Goal: Task Accomplishment & Management: Use online tool/utility

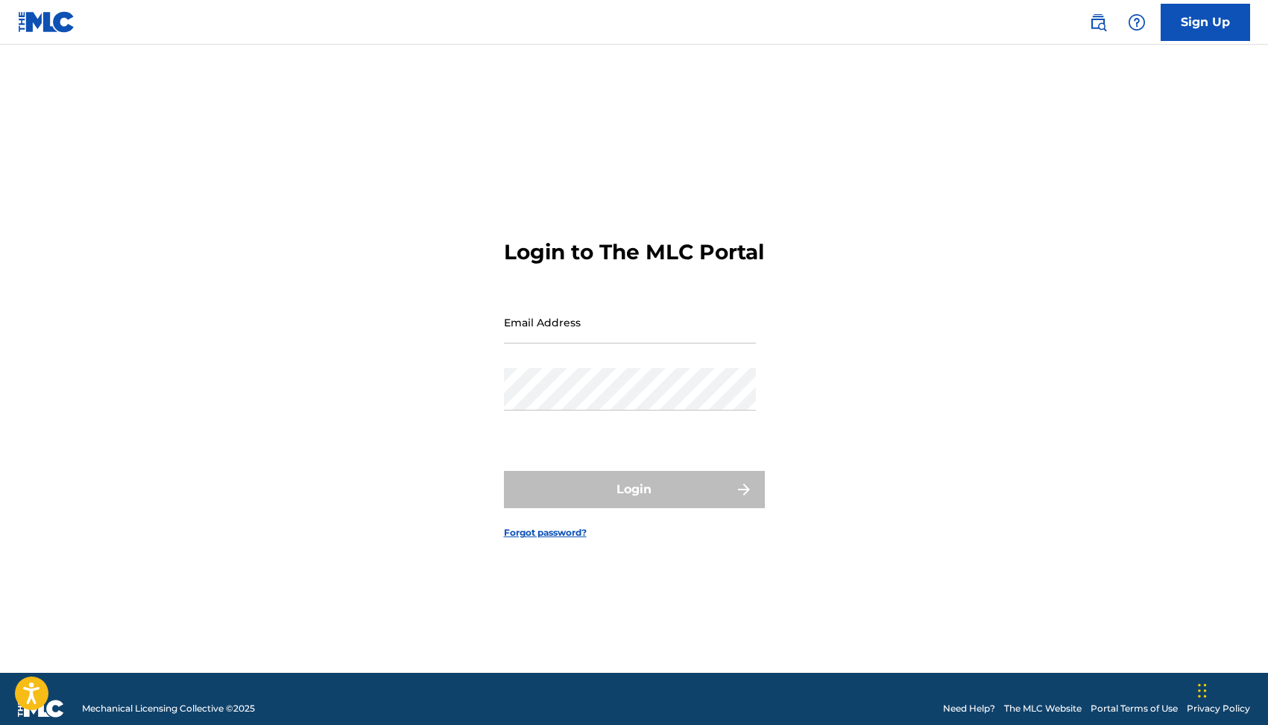
click at [567, 334] on input "Email Address" at bounding box center [630, 322] width 252 height 42
type input "[EMAIL_ADDRESS][DOMAIN_NAME]"
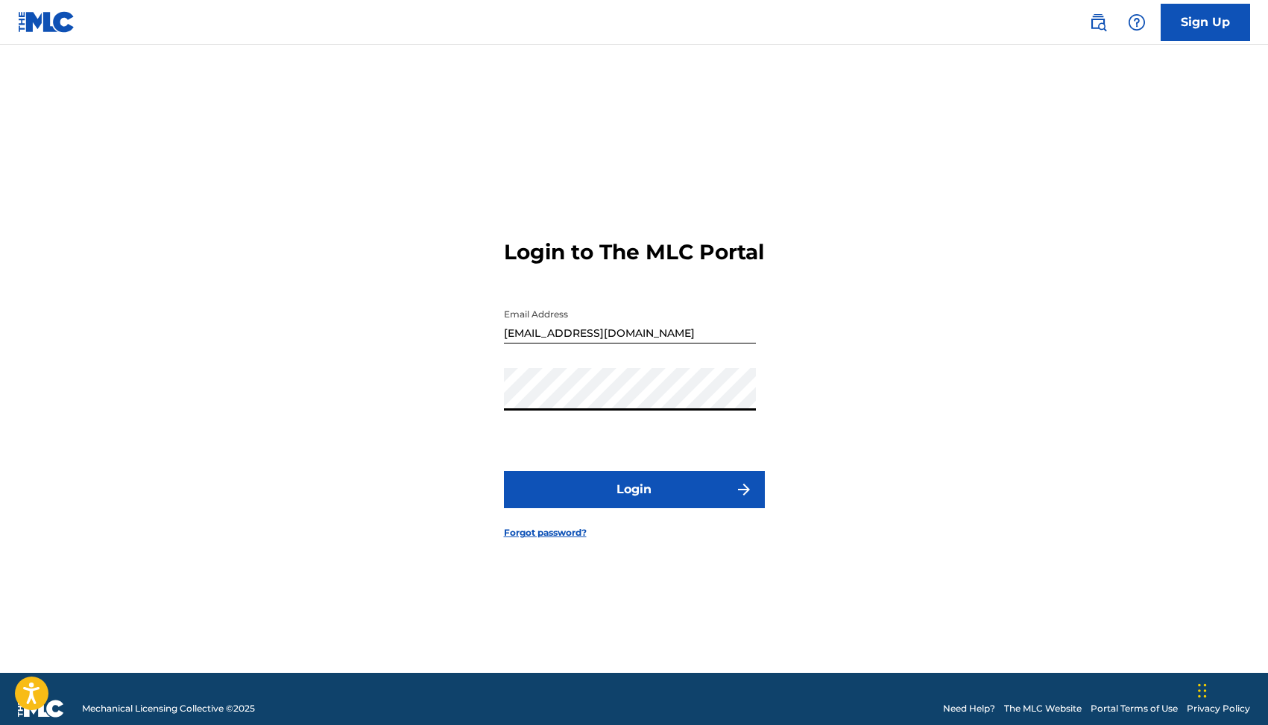
click at [504, 471] on button "Login" at bounding box center [634, 489] width 261 height 37
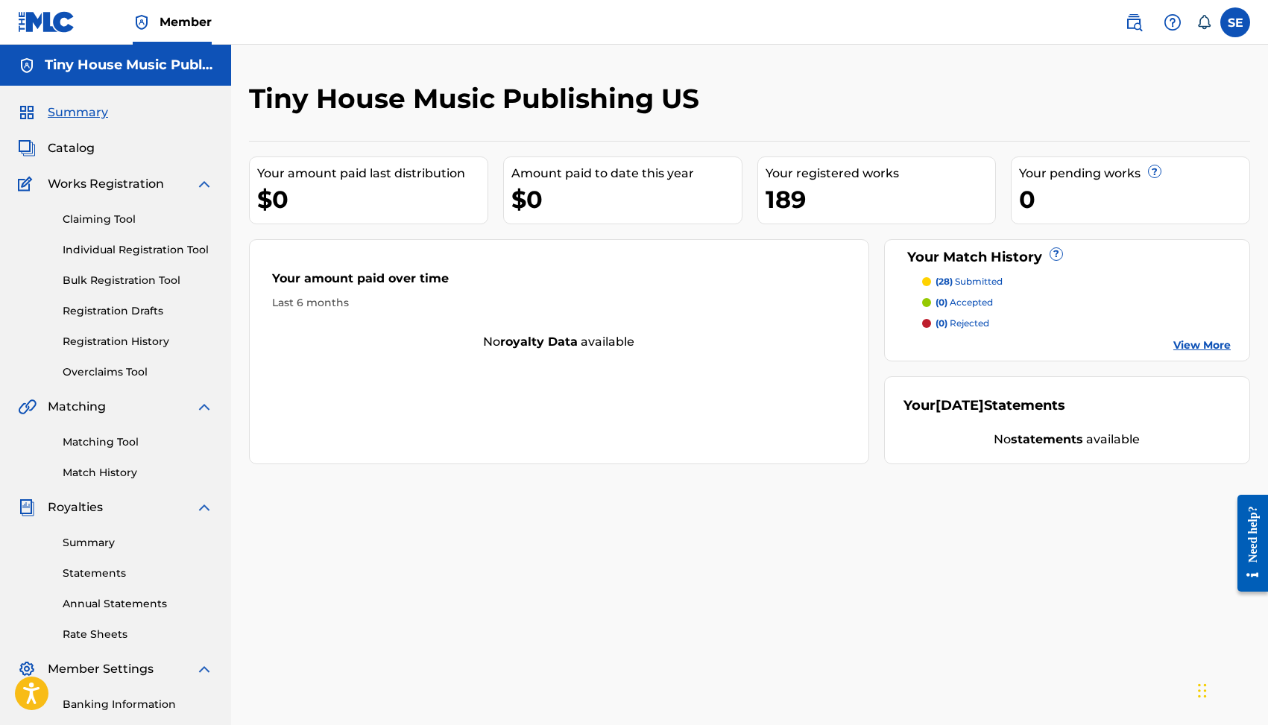
click at [124, 373] on link "Overclaims Tool" at bounding box center [138, 373] width 151 height 16
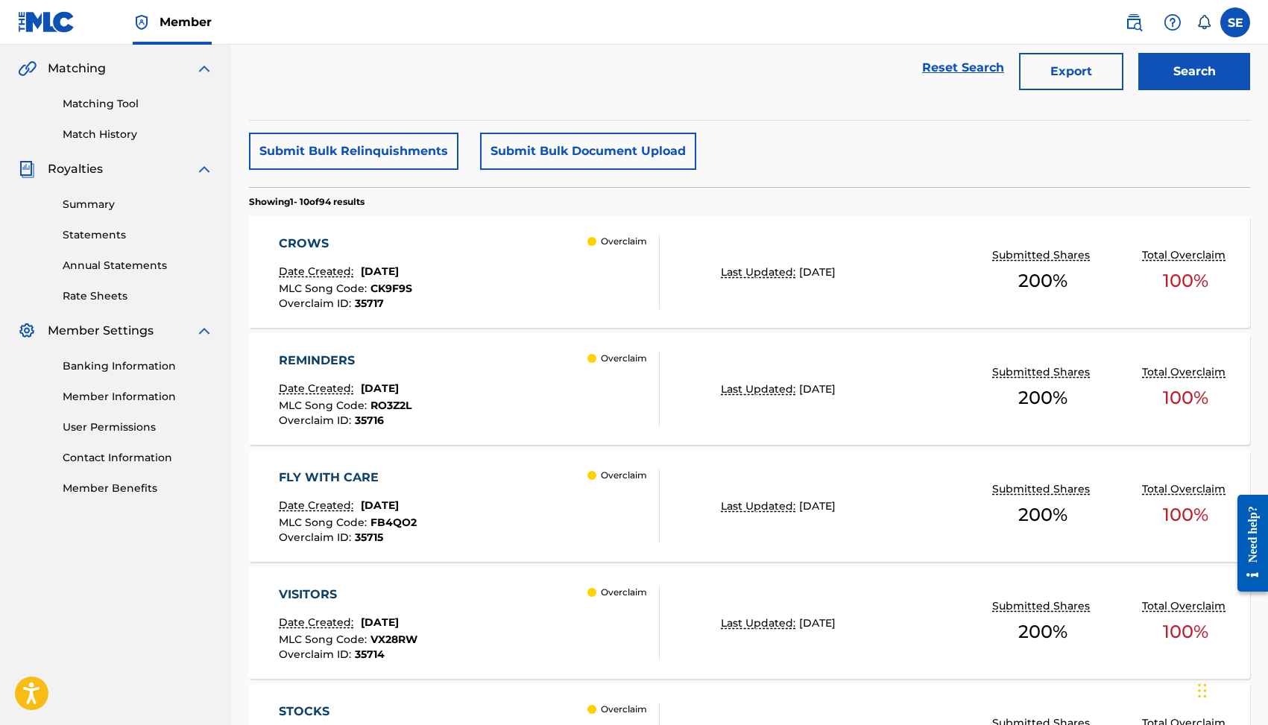
scroll to position [345, 0]
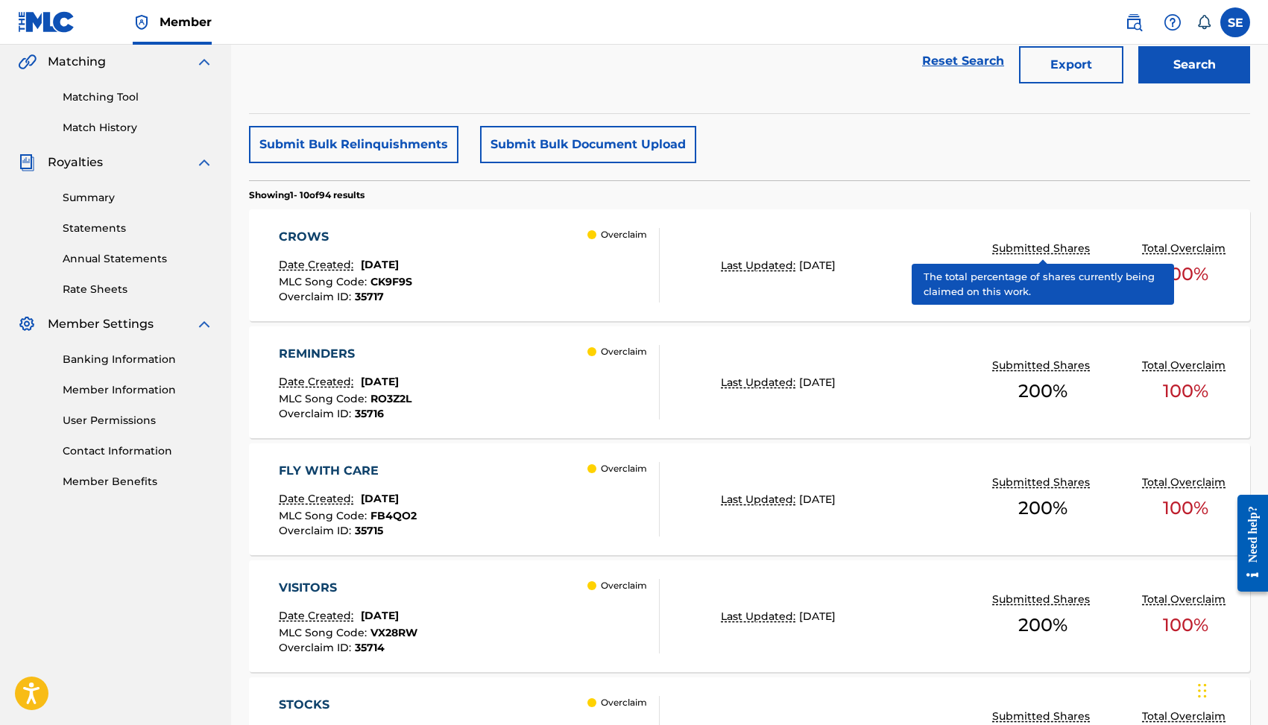
click at [1073, 249] on p "Submitted Shares" at bounding box center [1042, 249] width 101 height 16
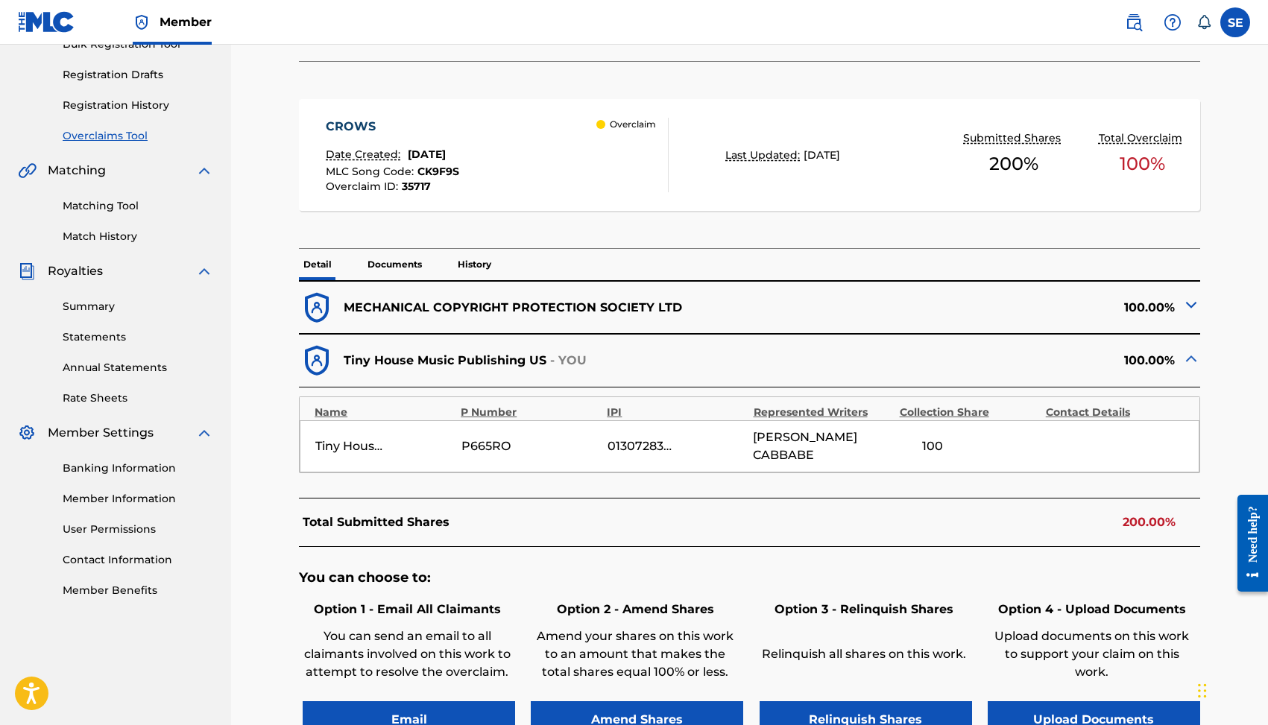
scroll to position [235, 0]
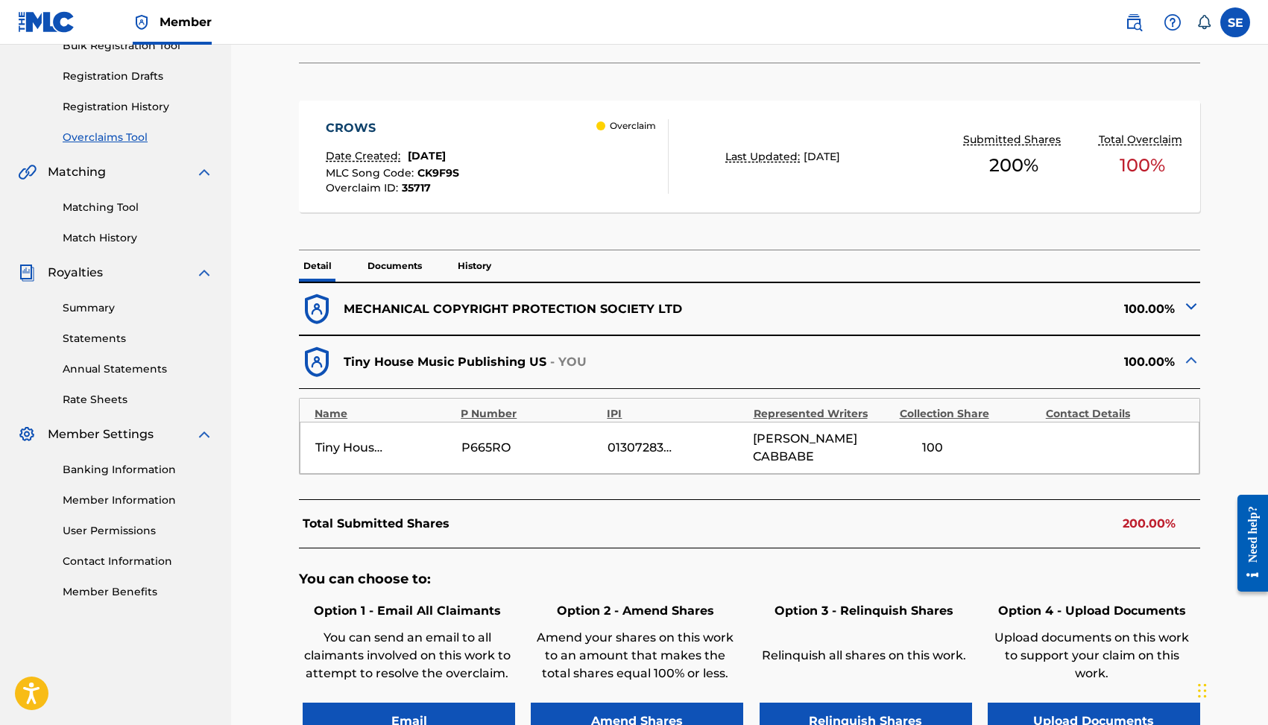
click at [1193, 305] on img at bounding box center [1191, 306] width 18 height 18
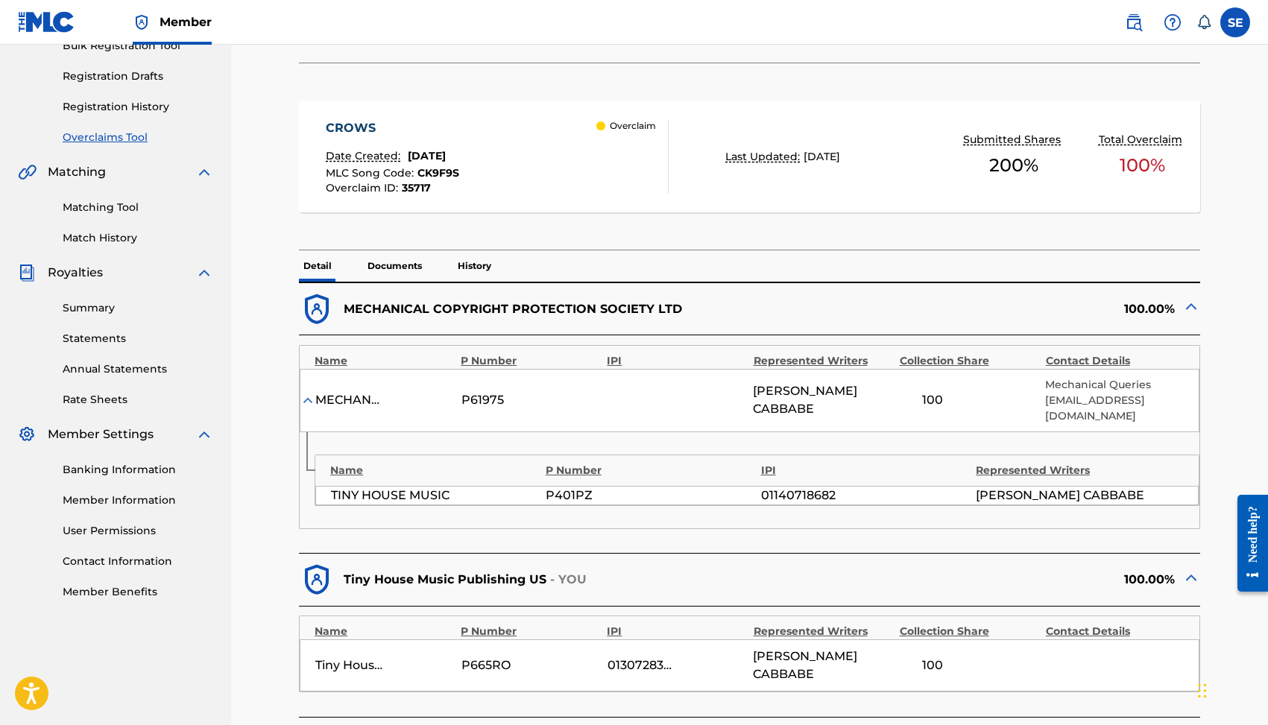
click at [1193, 305] on img at bounding box center [1191, 306] width 18 height 18
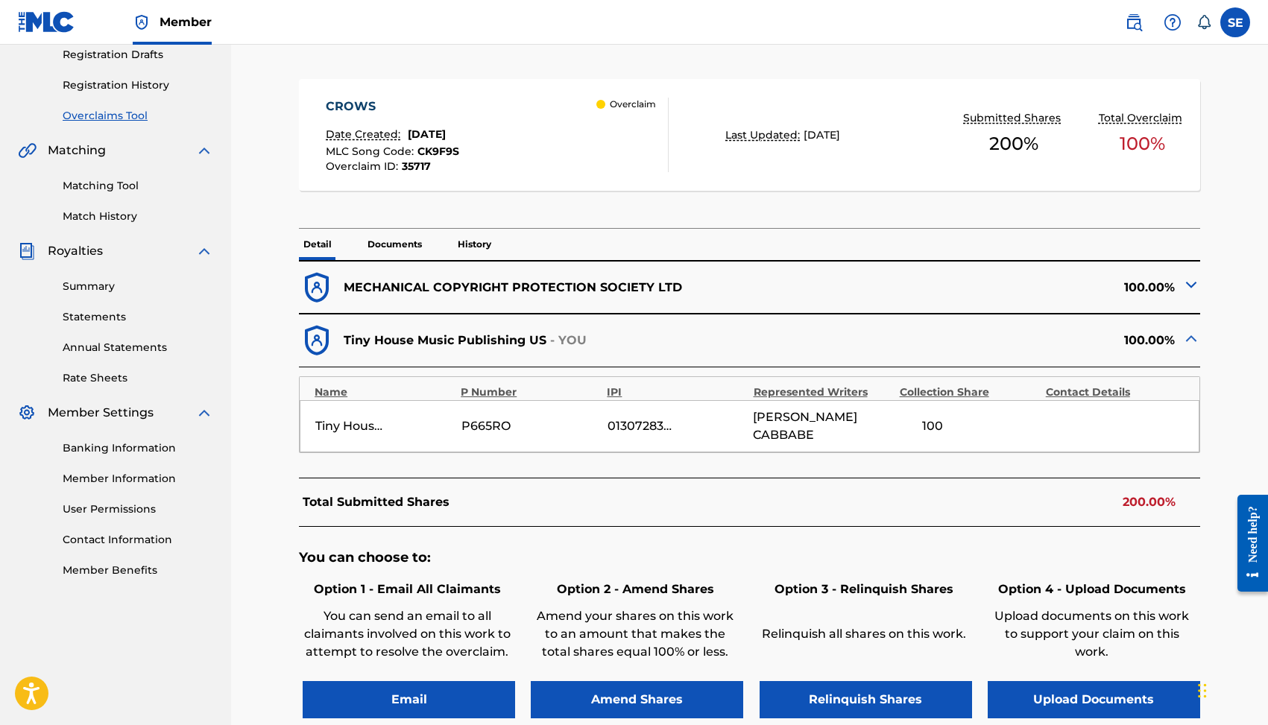
scroll to position [266, 0]
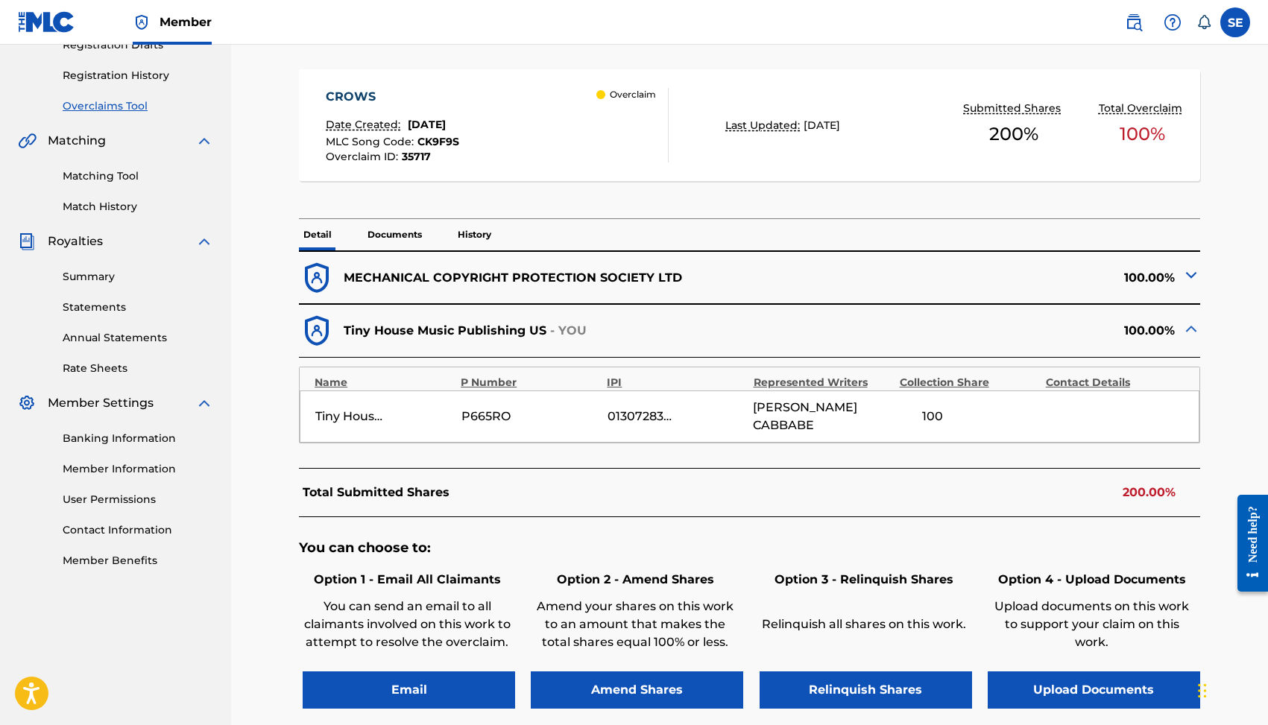
click at [396, 231] on p "Documents" at bounding box center [394, 234] width 63 height 31
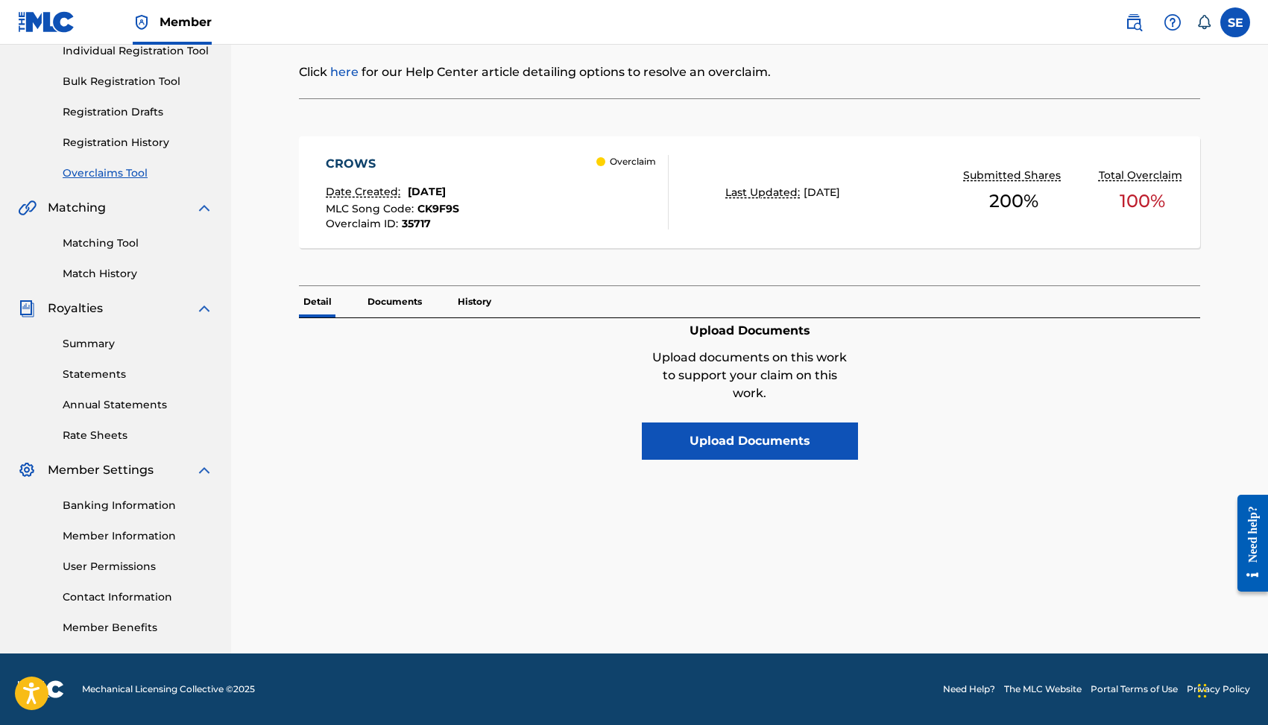
scroll to position [199, 0]
click at [327, 306] on p "Detail" at bounding box center [317, 301] width 37 height 31
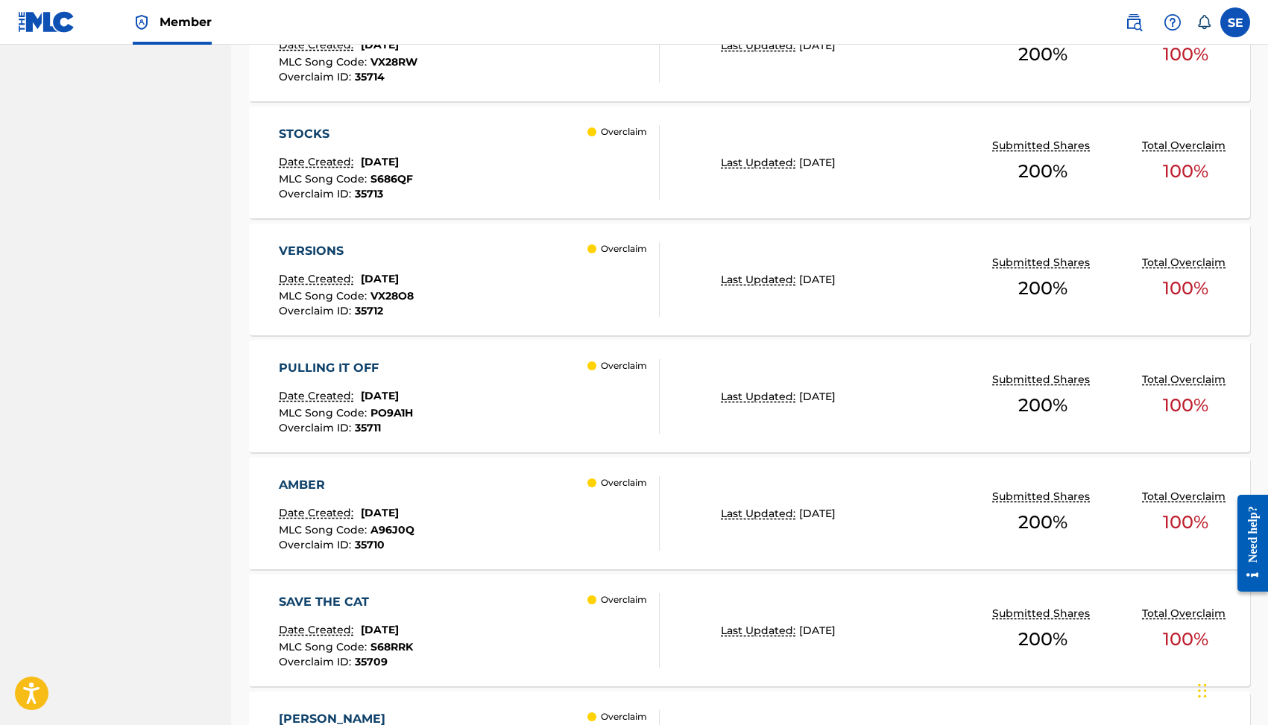
scroll to position [1143, 0]
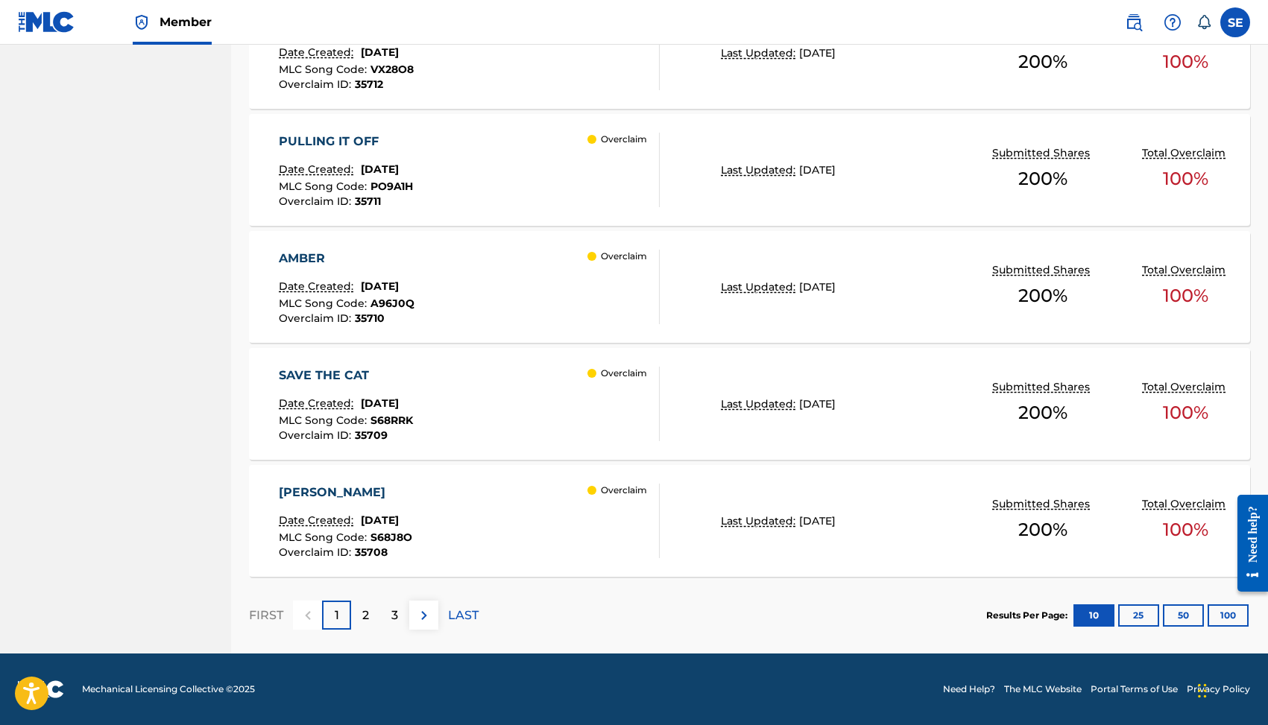
click at [391, 622] on p "3" at bounding box center [394, 616] width 7 height 18
click at [394, 619] on p "4" at bounding box center [395, 616] width 8 height 18
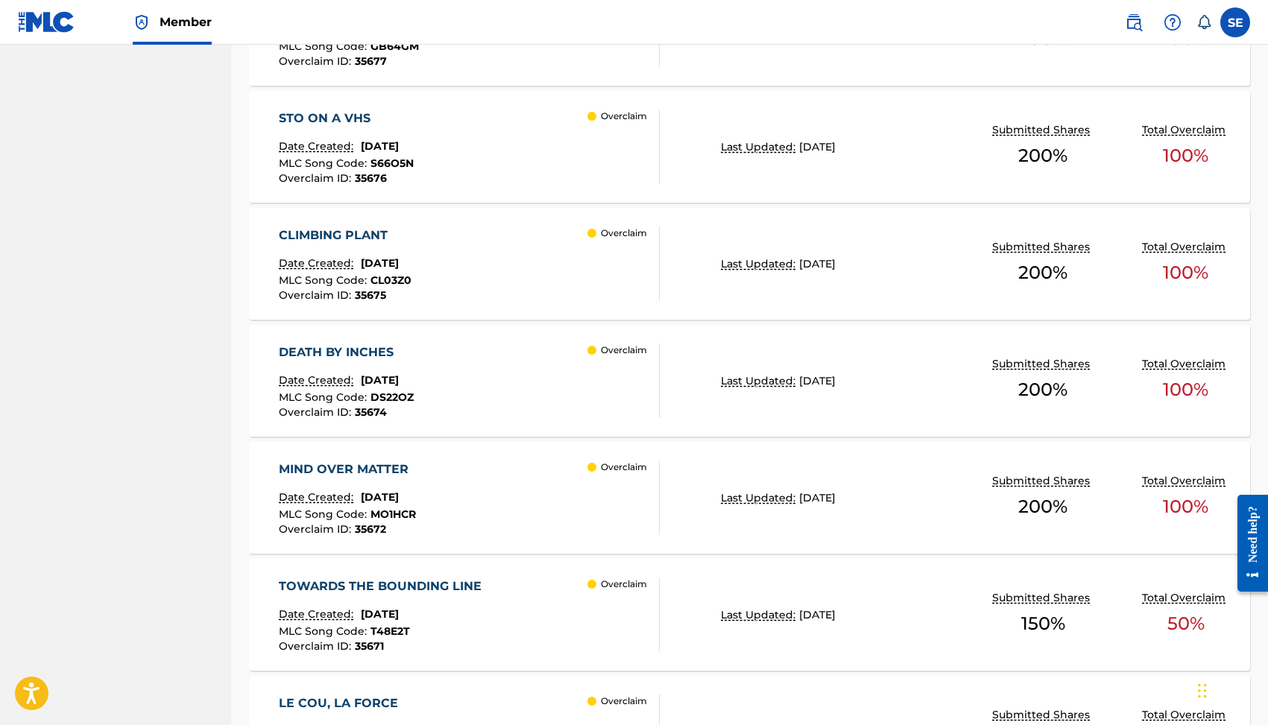
scroll to position [1136, 0]
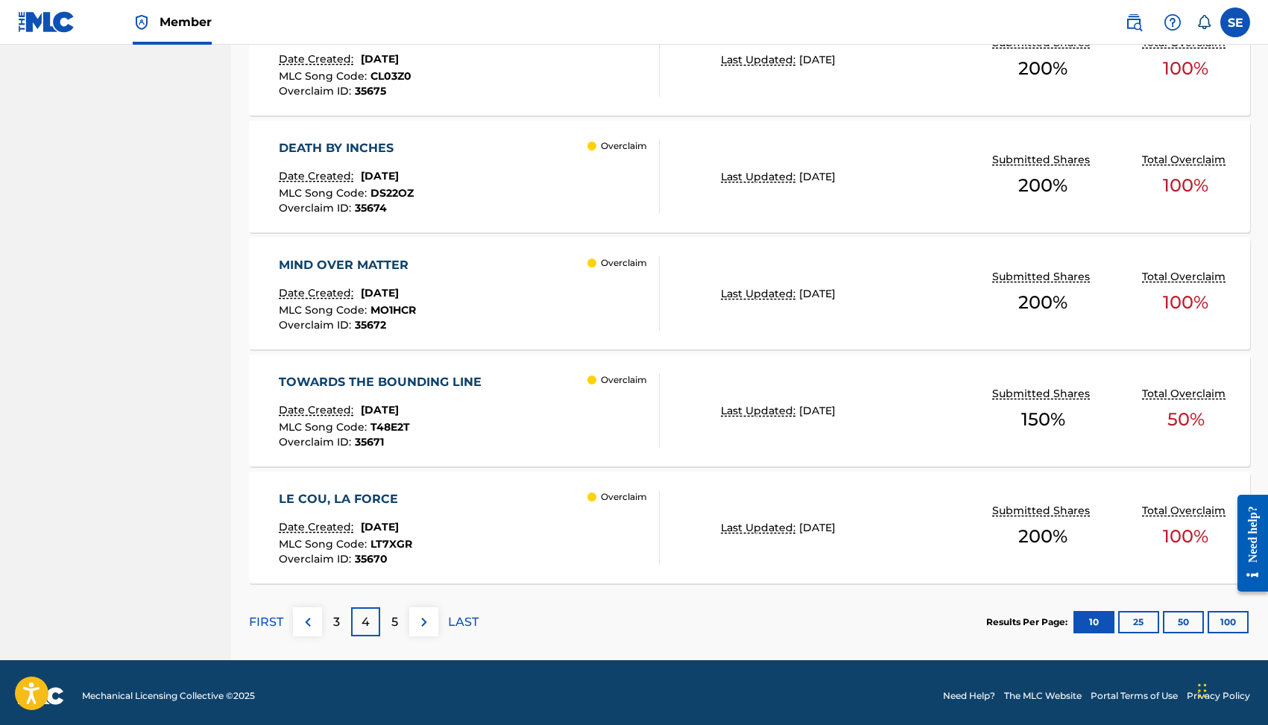
click at [380, 379] on div "TOWARDS THE BOUNDING LINE" at bounding box center [384, 382] width 210 height 18
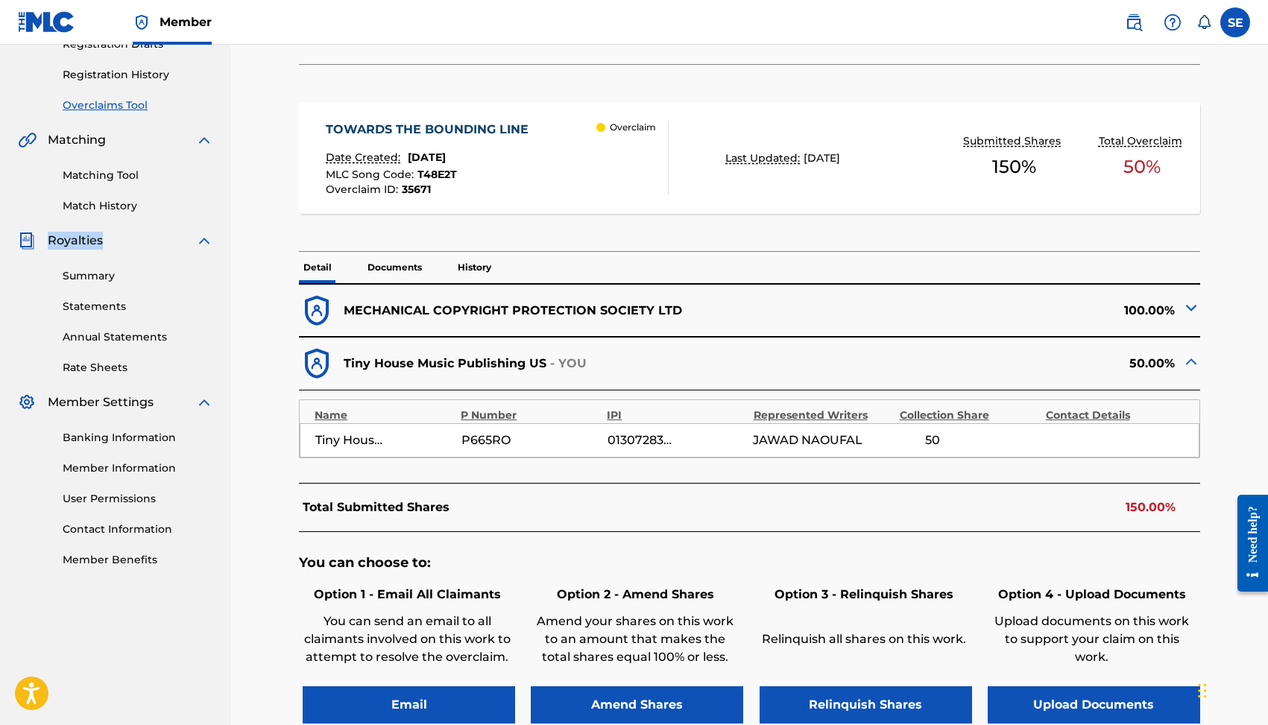
scroll to position [271, 0]
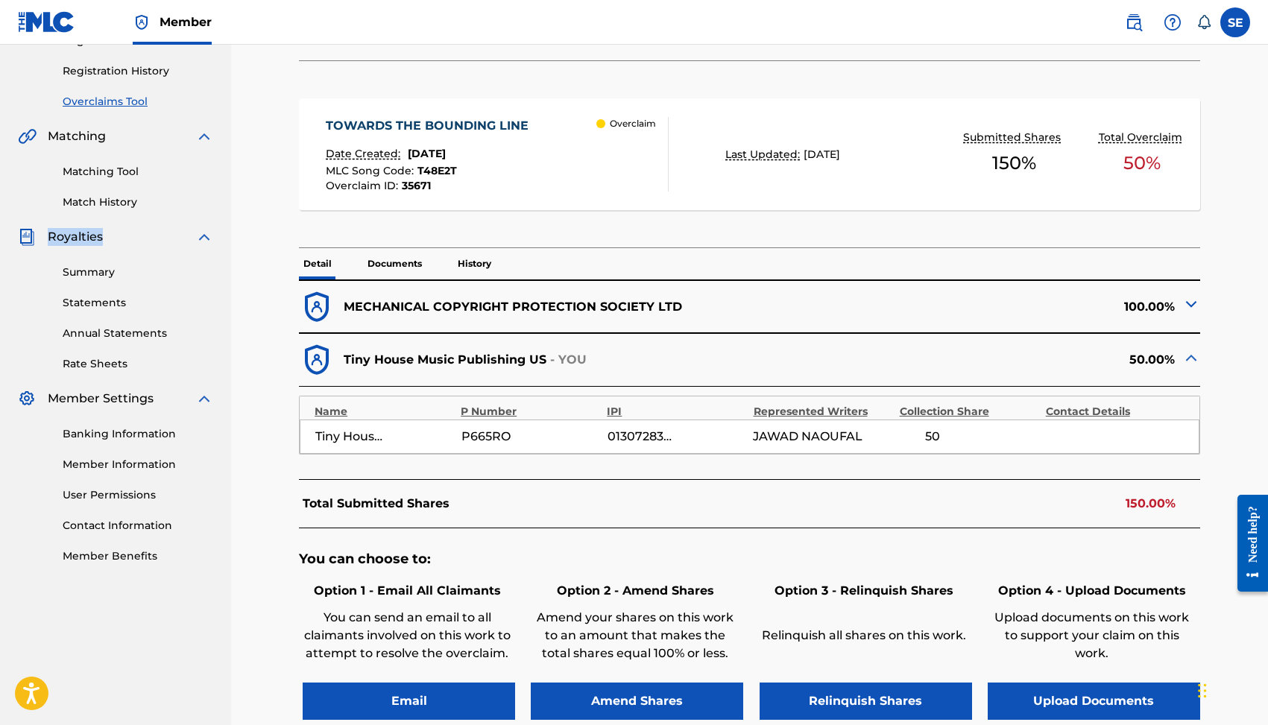
click at [1191, 307] on img at bounding box center [1191, 304] width 18 height 18
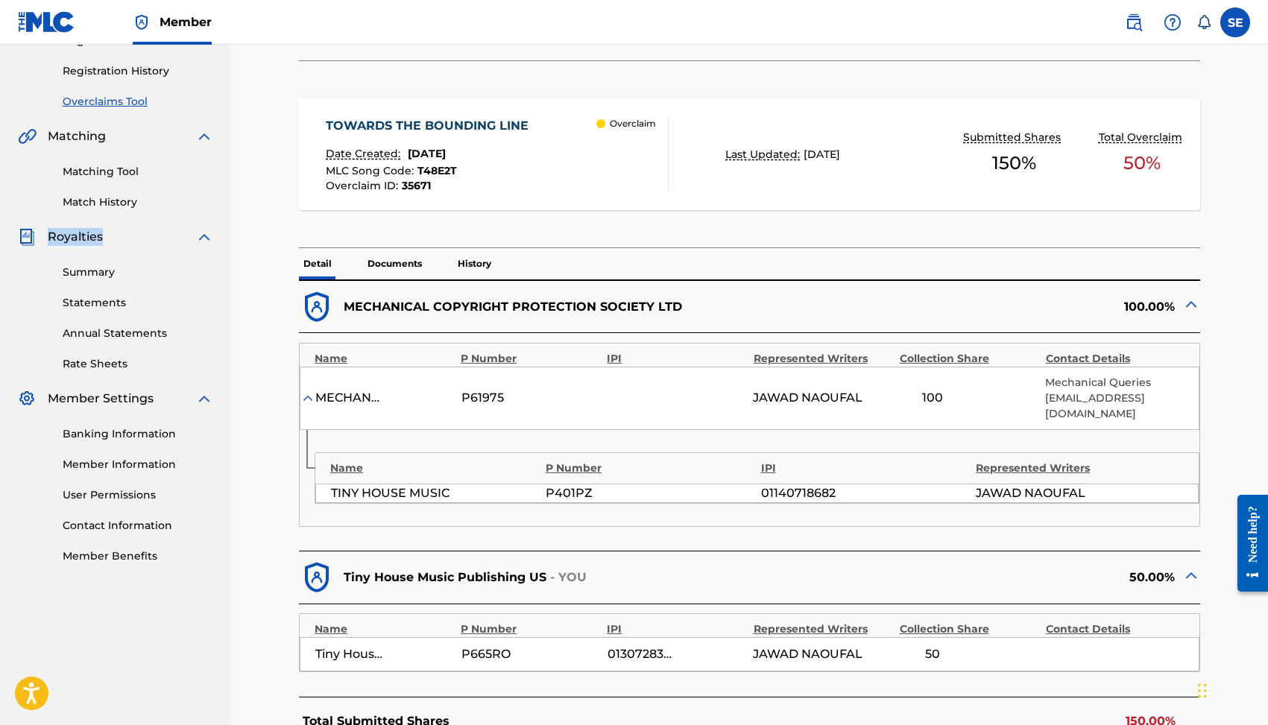
click at [1192, 300] on img at bounding box center [1191, 304] width 18 height 18
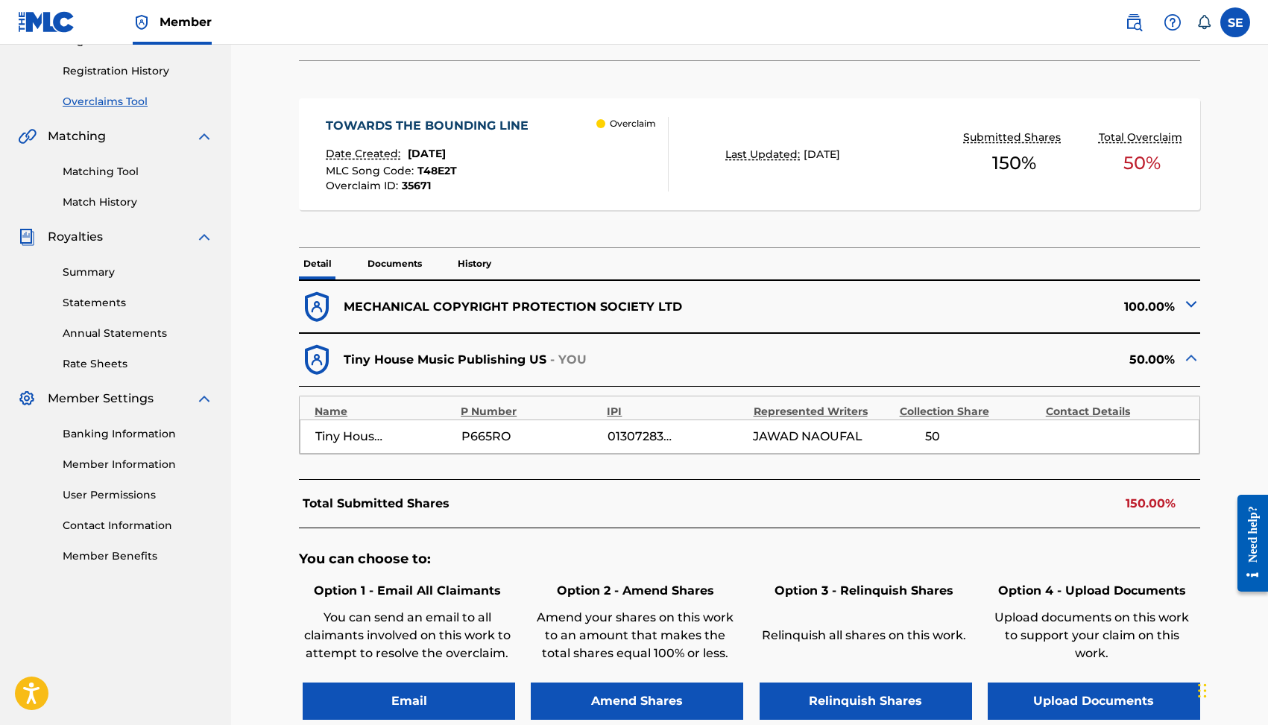
click at [830, 439] on span "[PERSON_NAME]" at bounding box center [808, 437] width 110 height 18
click at [472, 262] on p "History" at bounding box center [474, 263] width 42 height 31
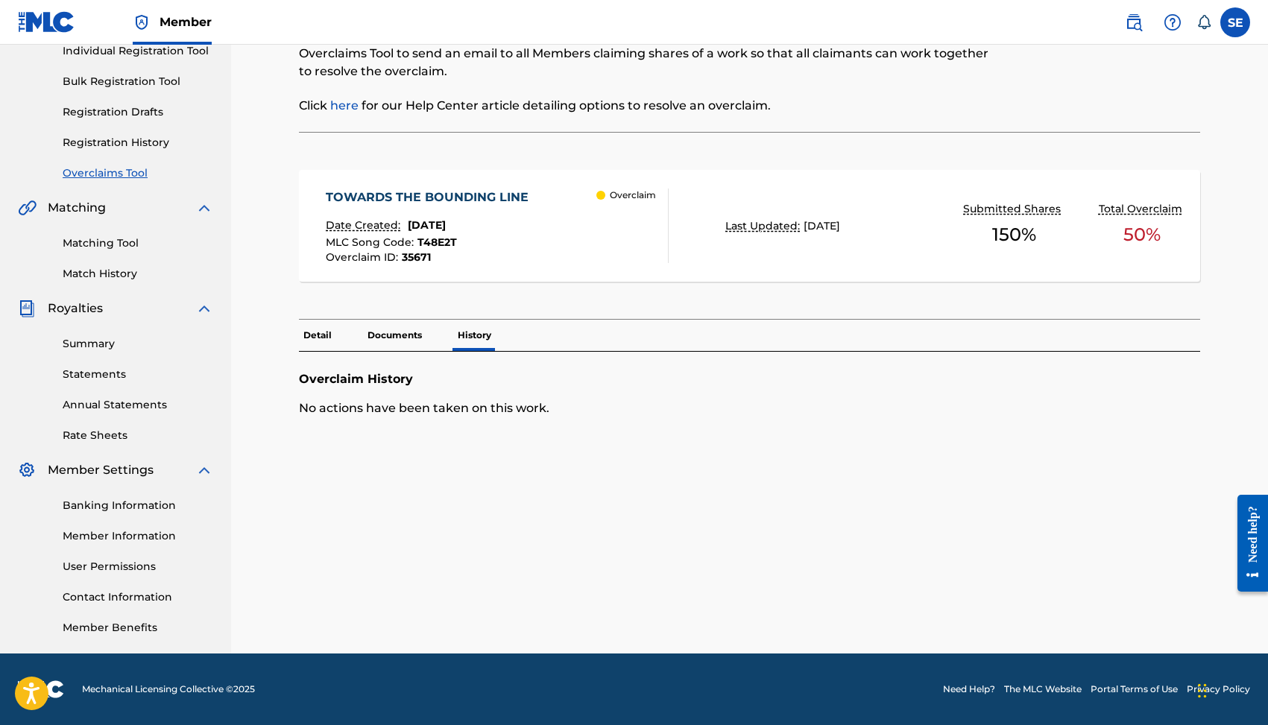
scroll to position [199, 0]
click at [326, 330] on p "Detail" at bounding box center [317, 335] width 37 height 31
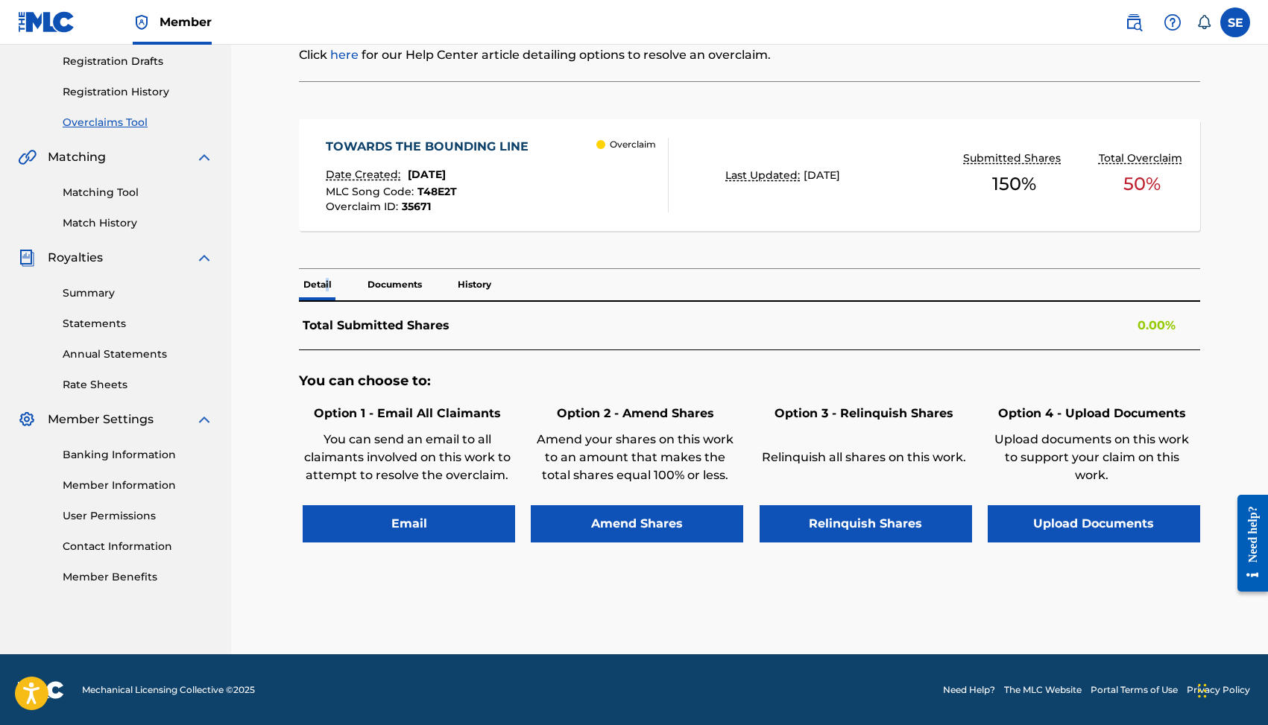
scroll to position [271, 0]
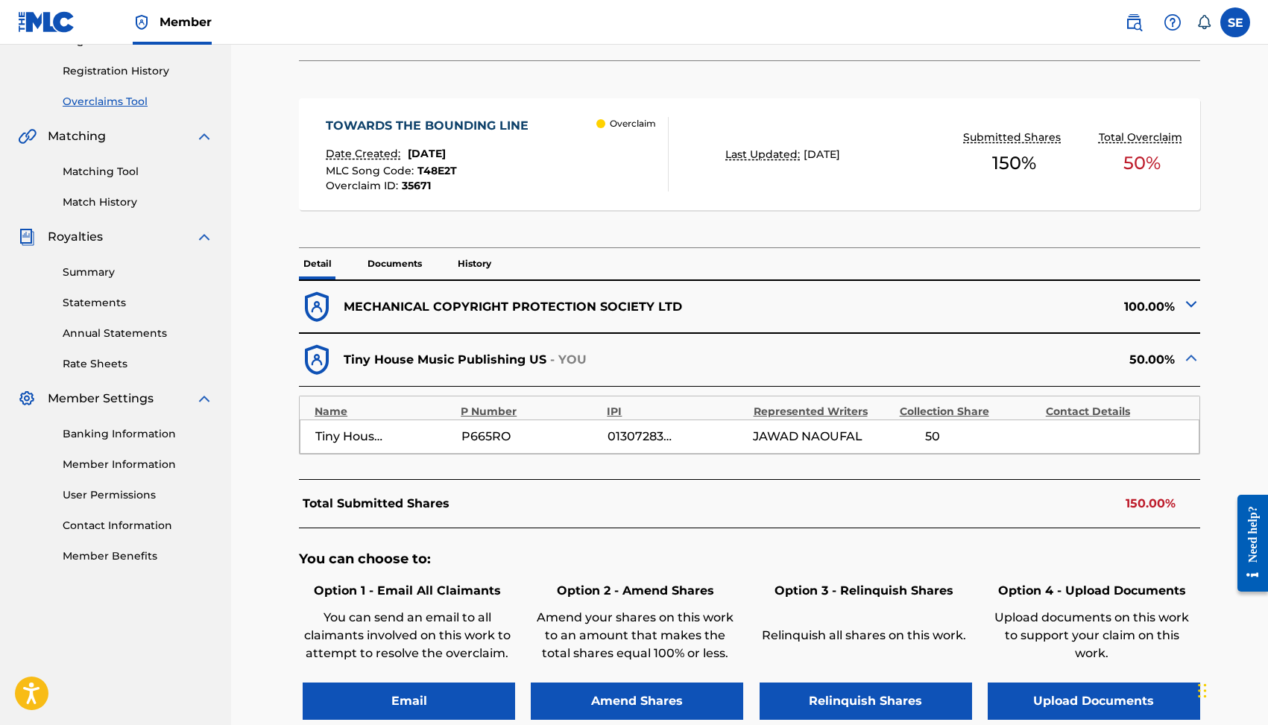
click at [572, 311] on p "MECHANICAL COPYRIGHT PROTECTION SOCIETY LTD" at bounding box center [513, 307] width 338 height 18
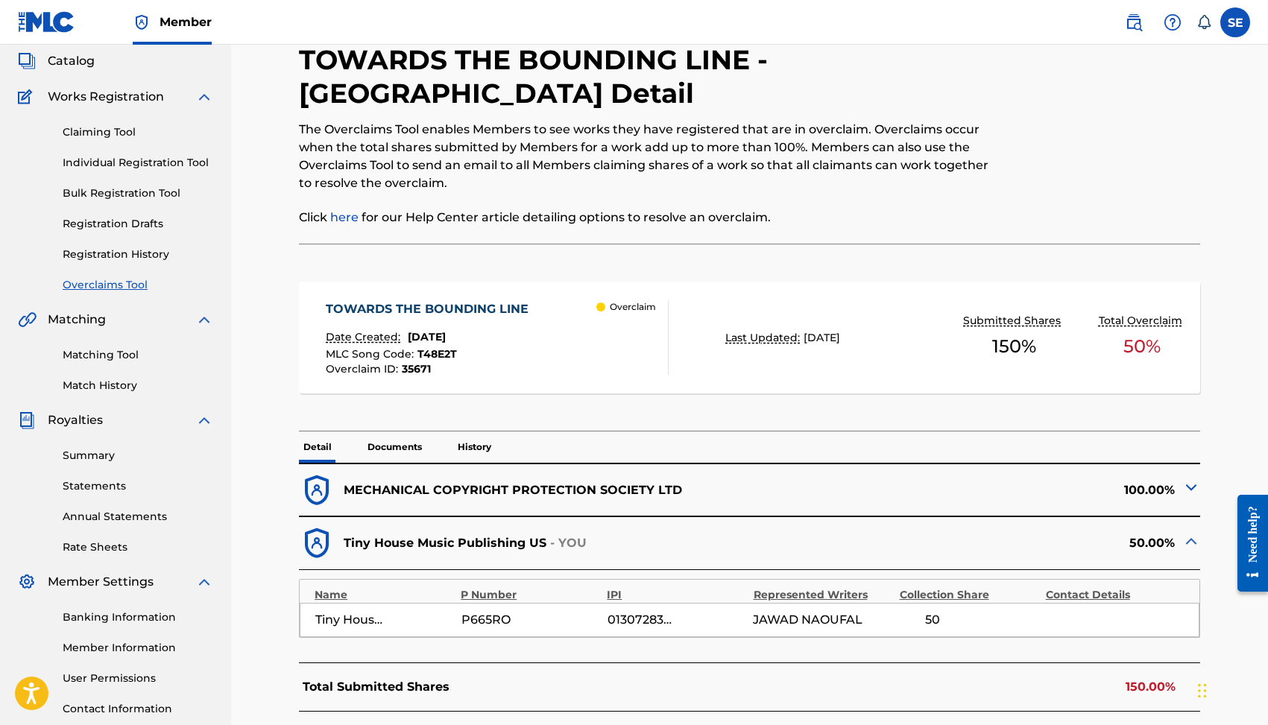
scroll to position [0, 0]
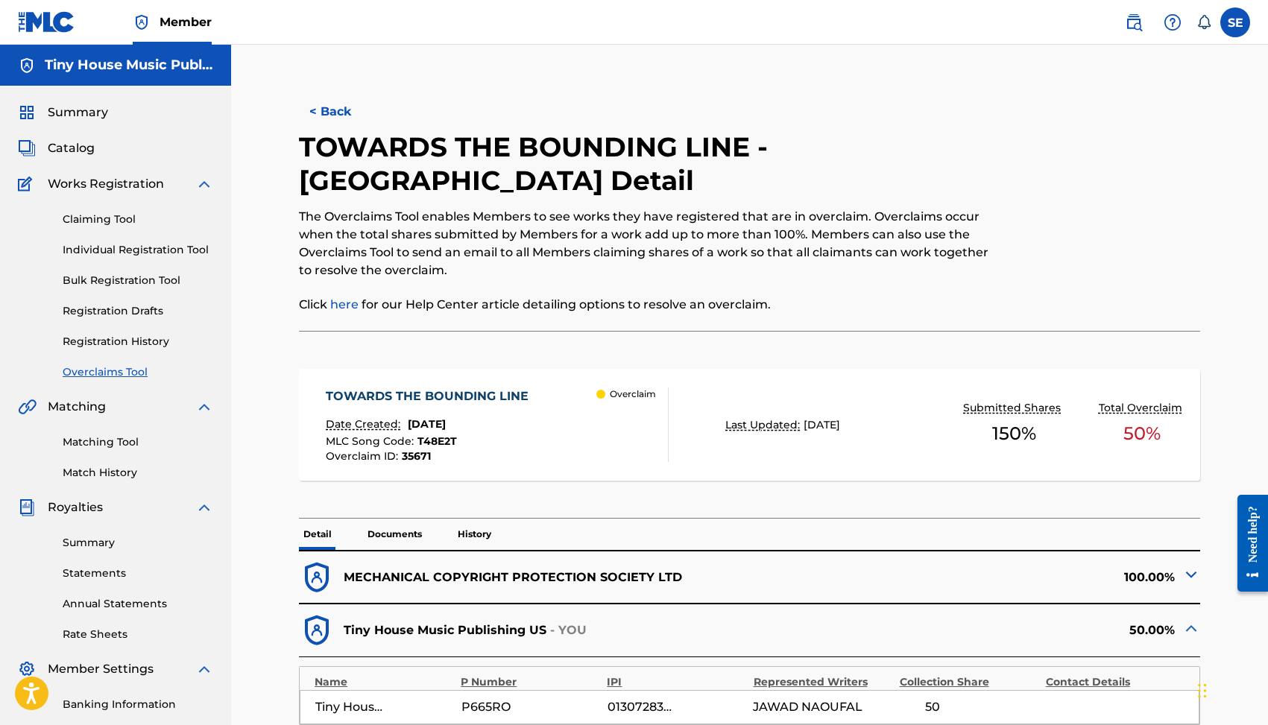
click at [335, 110] on button "< Back" at bounding box center [343, 111] width 89 height 37
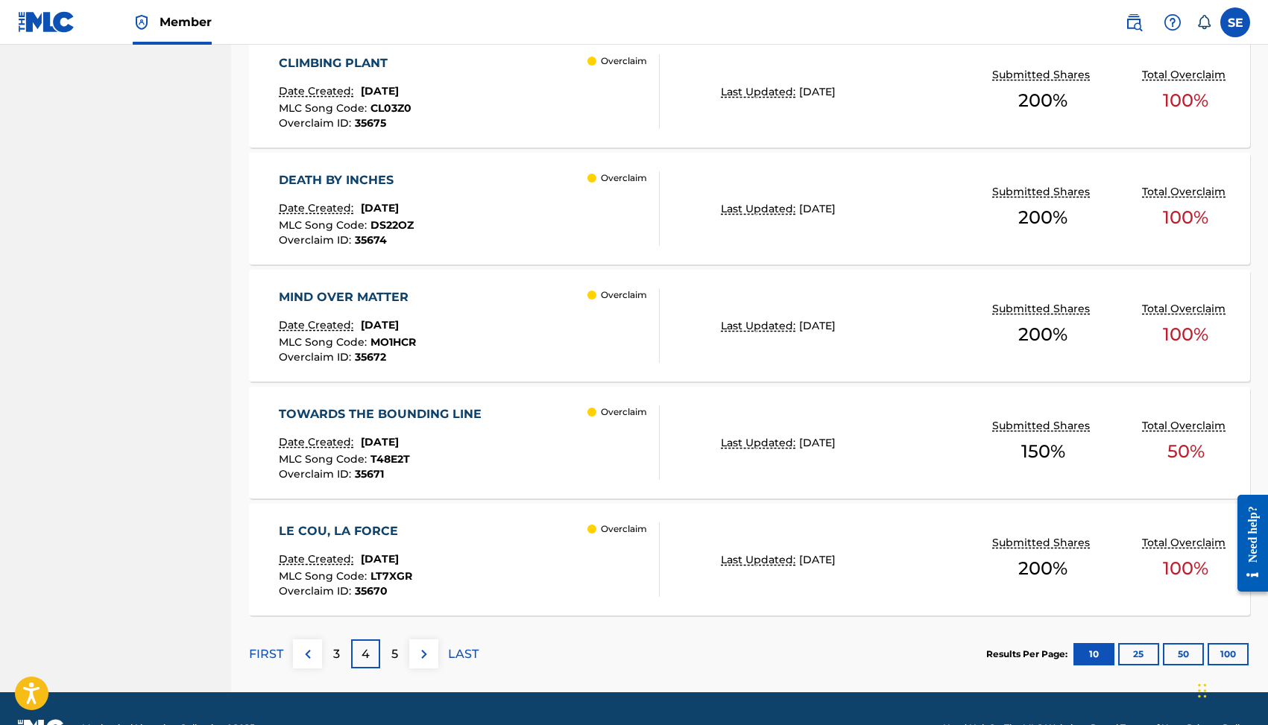
click at [332, 179] on div "DEATH BY INCHES" at bounding box center [346, 180] width 135 height 18
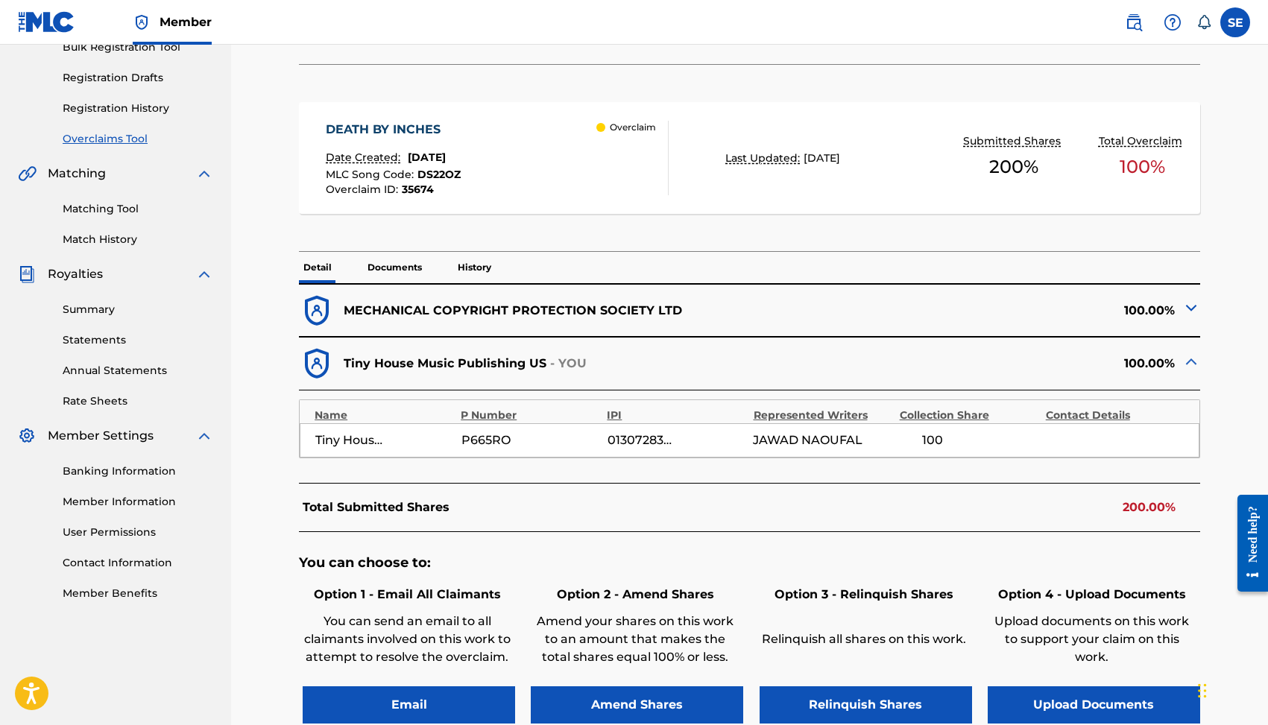
scroll to position [415, 0]
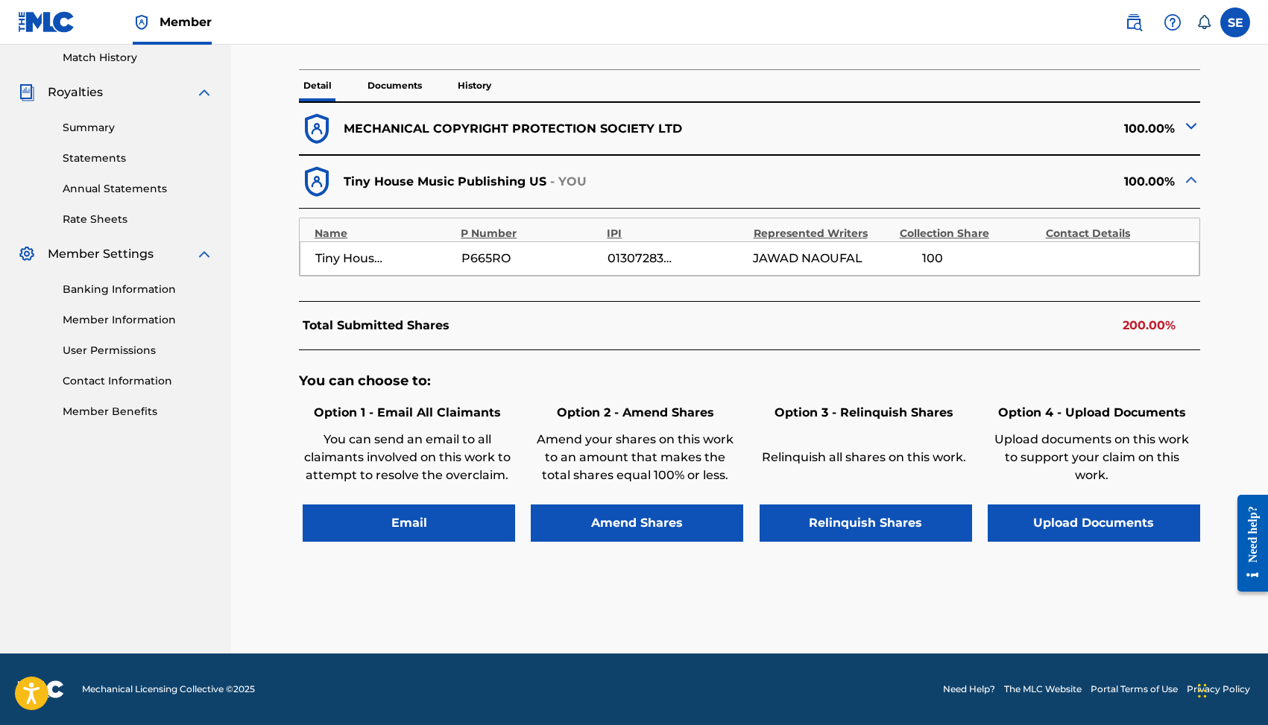
click at [552, 129] on p "MECHANICAL COPYRIGHT PROTECTION SOCIETY LTD" at bounding box center [513, 129] width 338 height 18
click at [1191, 124] on img at bounding box center [1191, 126] width 18 height 18
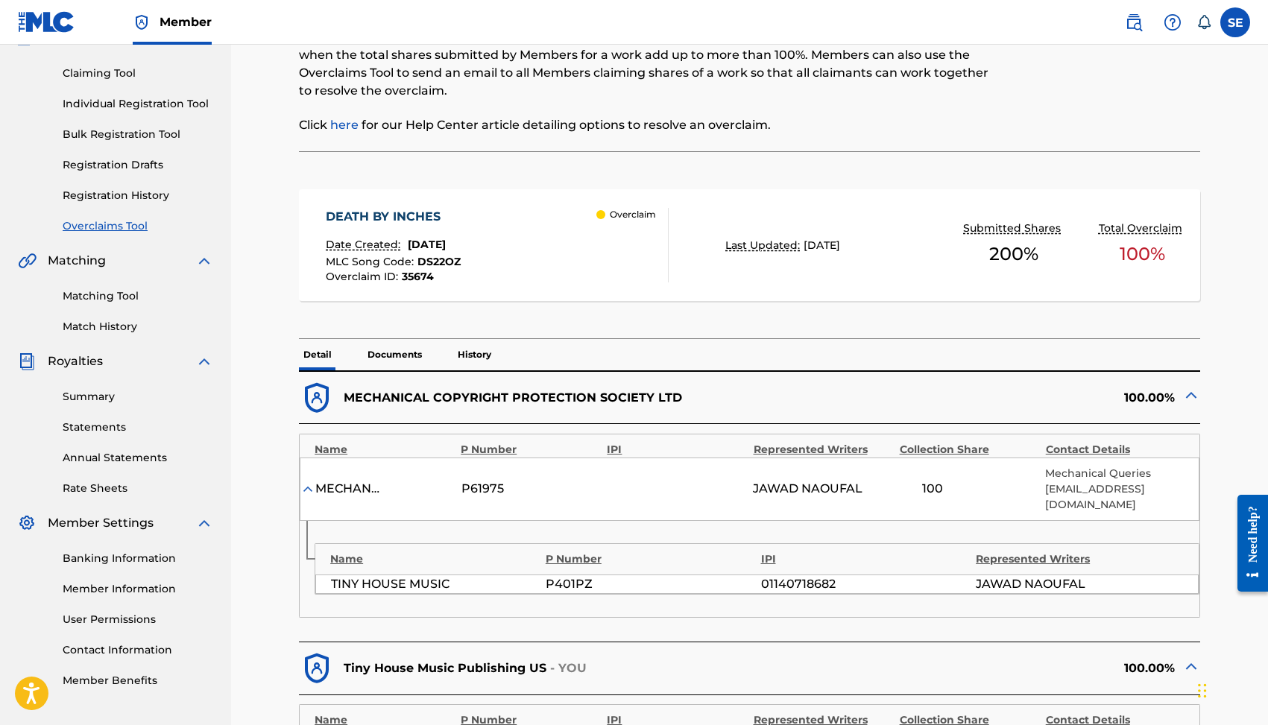
scroll to position [633, 0]
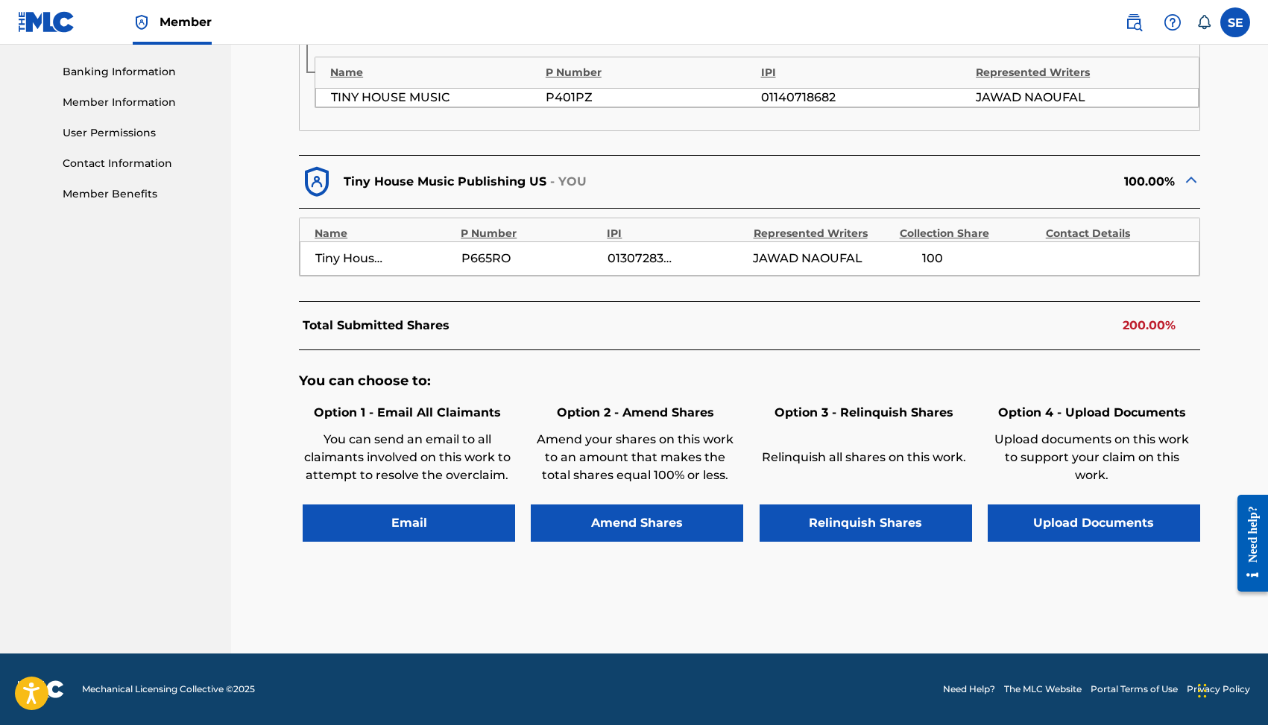
click at [425, 524] on button "Email" at bounding box center [409, 523] width 212 height 37
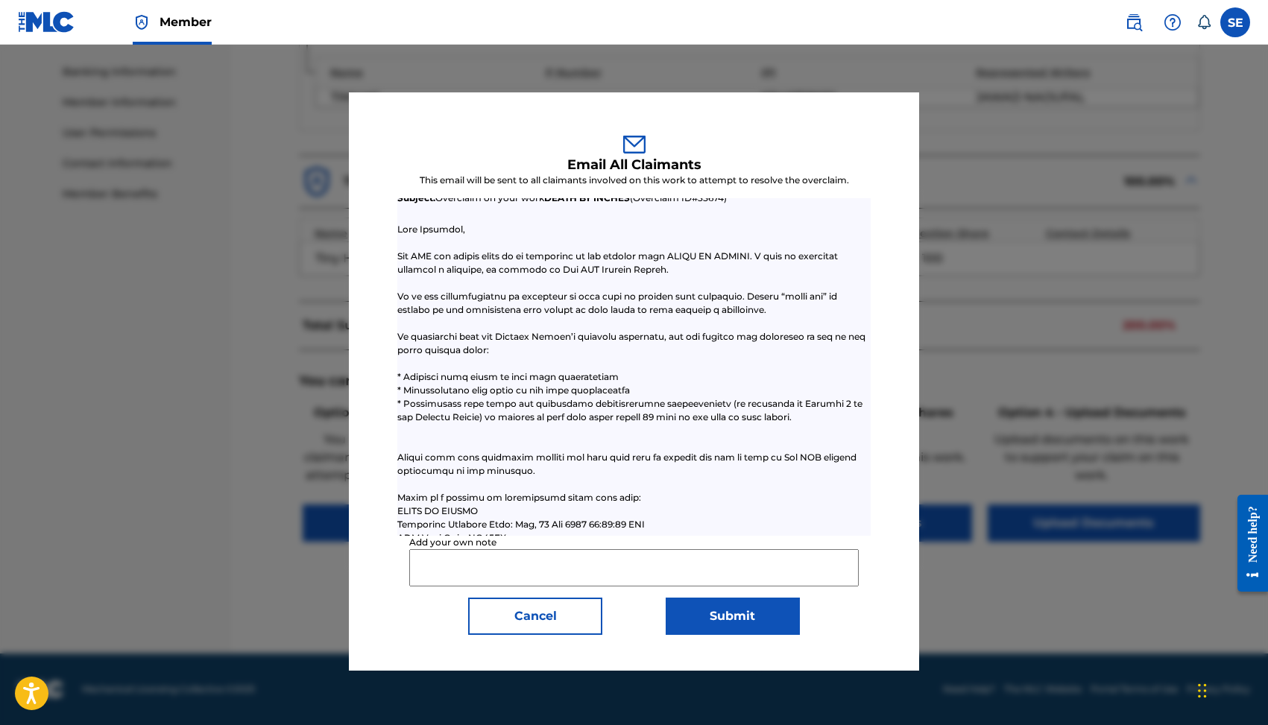
scroll to position [261, 0]
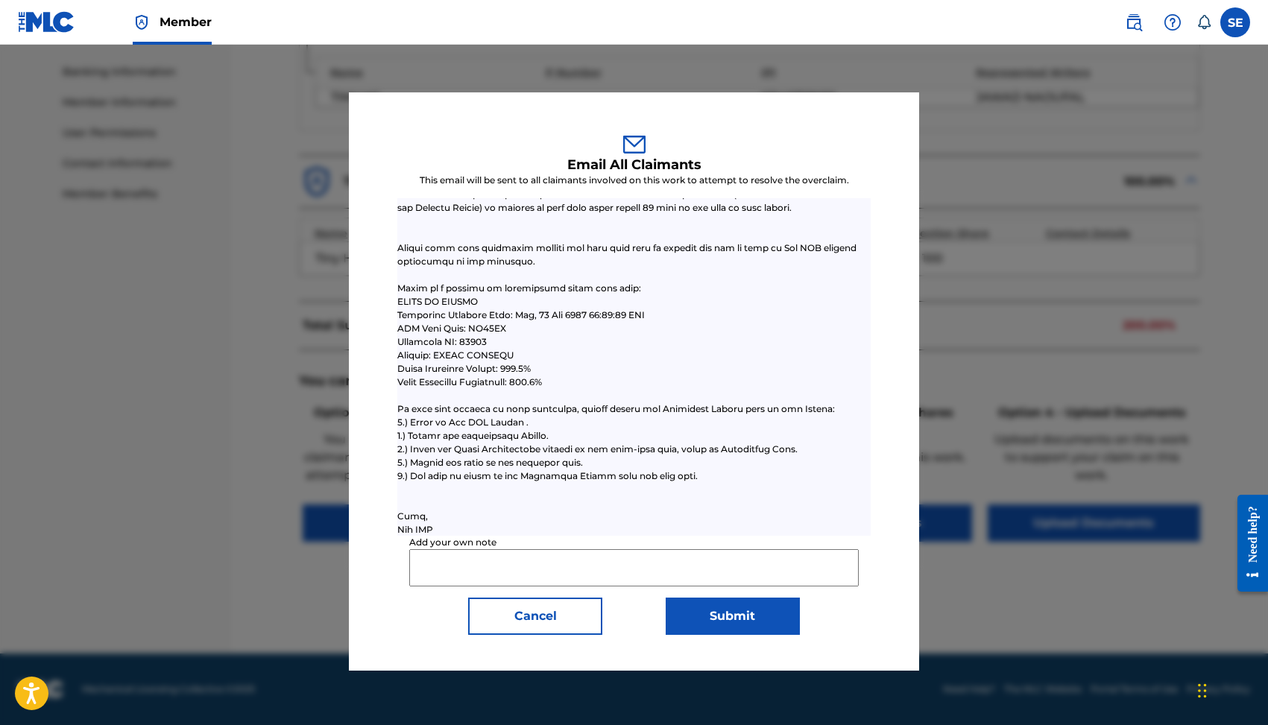
click at [549, 610] on button "Cancel" at bounding box center [535, 616] width 134 height 37
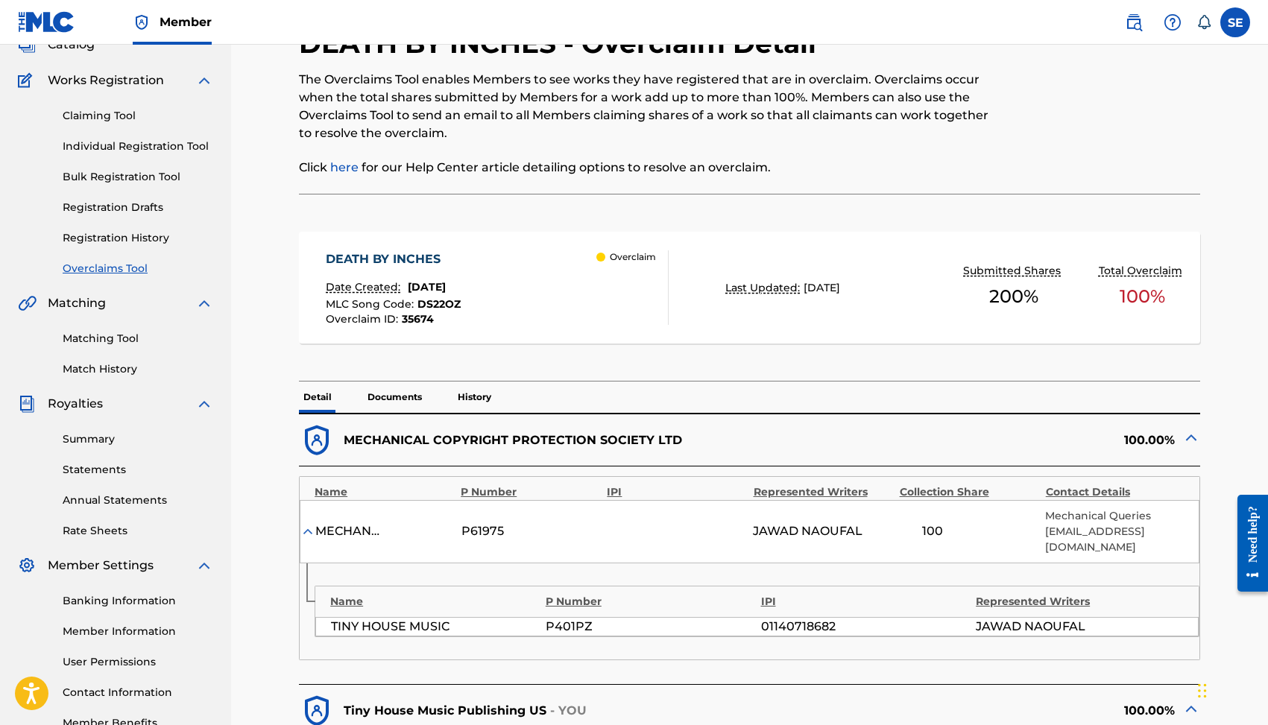
scroll to position [0, 0]
